Goal: Navigation & Orientation: Understand site structure

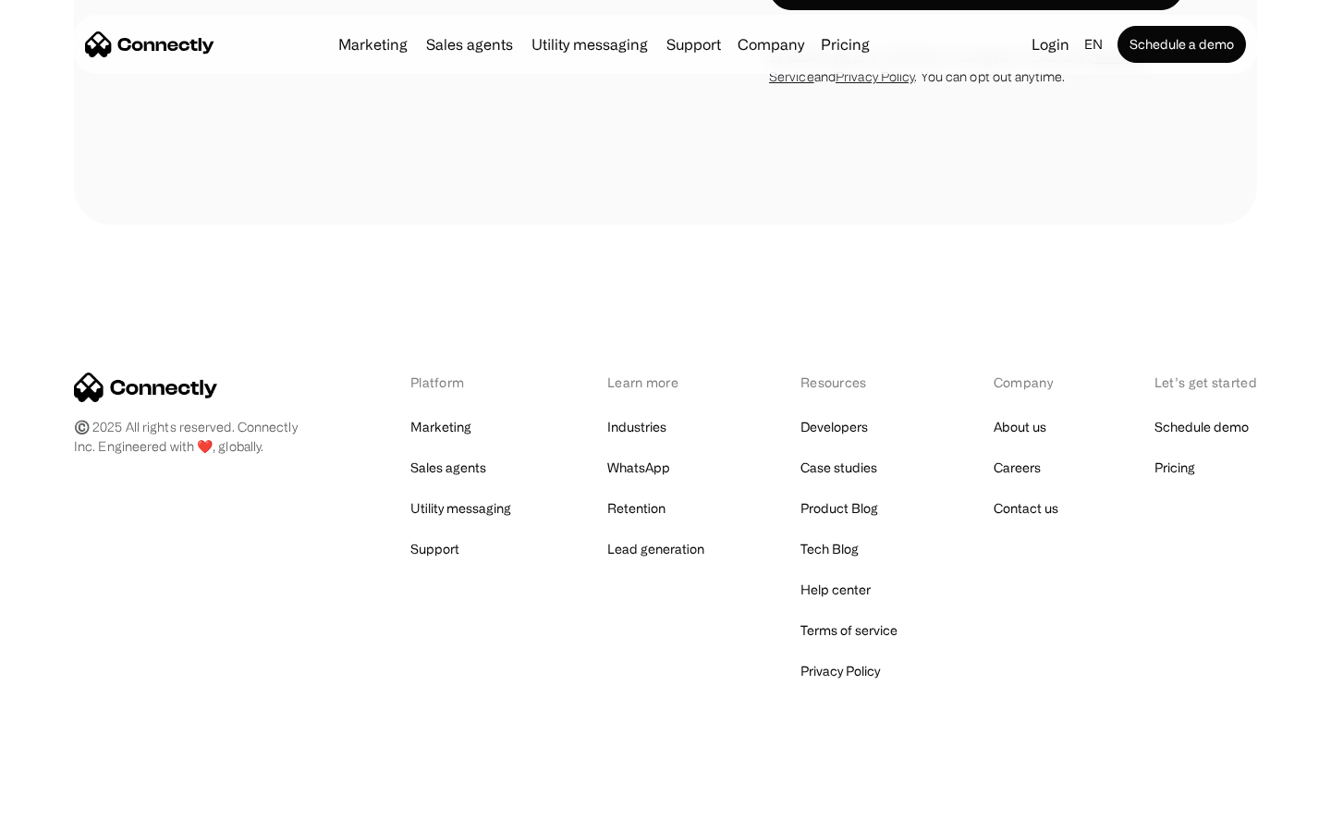
scroll to position [2710, 0]
